Goal: Information Seeking & Learning: Learn about a topic

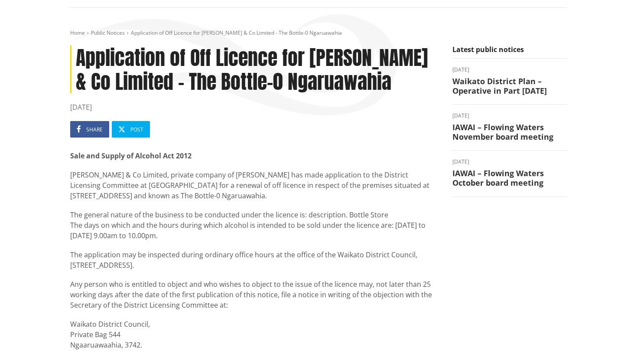
scroll to position [91, 0]
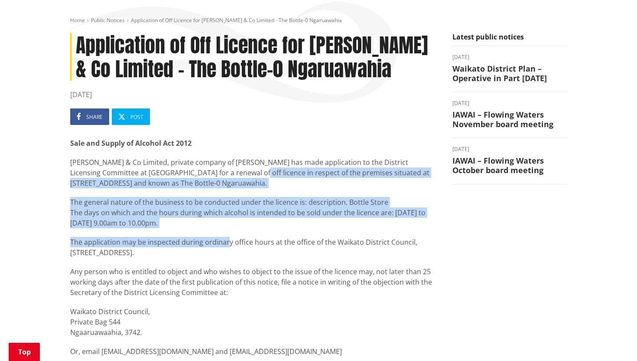
drag, startPoint x: 225, startPoint y: 176, endPoint x: 229, endPoint y: 242, distance: 66.0
click at [229, 242] on div "Sale and Supply of Alcohol Act 2012 [PERSON_NAME] & Co Limited, private company…" at bounding box center [254, 267] width 369 height 258
click at [229, 242] on p "The application may be inspected during ordinary office hours at the office of …" at bounding box center [254, 247] width 369 height 21
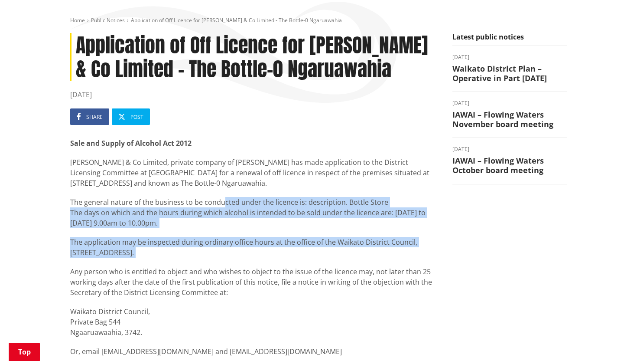
drag, startPoint x: 229, startPoint y: 260, endPoint x: 223, endPoint y: 197, distance: 63.1
click at [223, 197] on div "Sale and Supply of Alcohol Act 2012 [PERSON_NAME] & Co Limited, private company…" at bounding box center [254, 267] width 369 height 258
click at [223, 197] on div "The general nature of the business to be conducted under the licence is: descri…" at bounding box center [254, 202] width 369 height 10
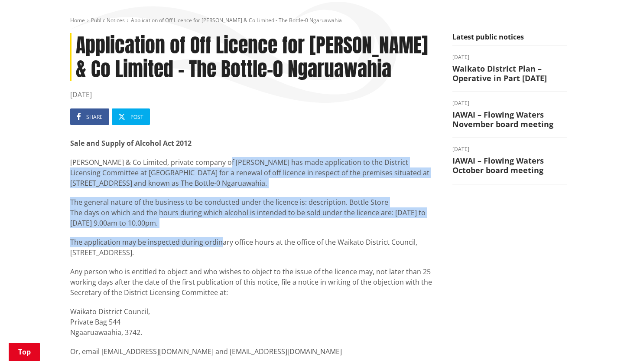
drag, startPoint x: 219, startPoint y: 241, endPoint x: 218, endPoint y: 161, distance: 80.2
click at [218, 161] on div "Sale and Supply of Alcohol Act 2012 [PERSON_NAME] & Co Limited, private company…" at bounding box center [254, 267] width 369 height 258
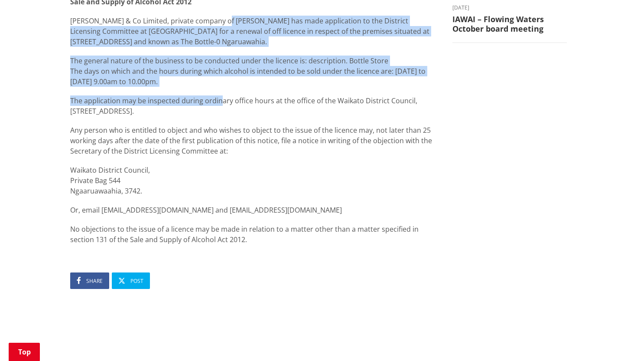
scroll to position [239, 0]
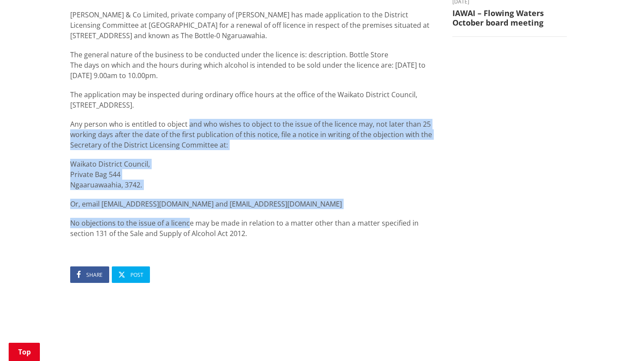
drag, startPoint x: 187, startPoint y: 221, endPoint x: 188, endPoint y: 124, distance: 97.1
click at [188, 124] on div "Sale and Supply of Alcohol Act 2012 [PERSON_NAME] & Co Limited, private company…" at bounding box center [254, 119] width 369 height 258
click at [188, 124] on p "Any person who is entitled to object and who wishes to object to the issue of t…" at bounding box center [254, 134] width 369 height 31
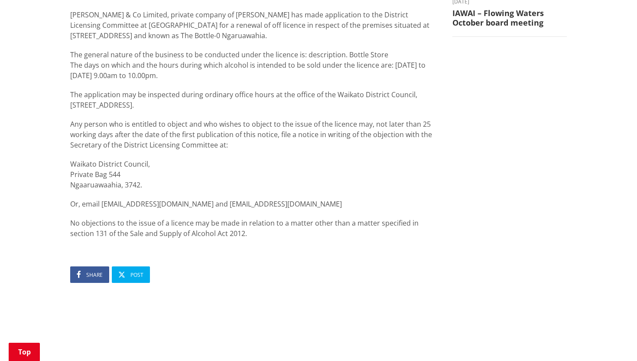
scroll to position [0, 0]
